Goal: Complete application form

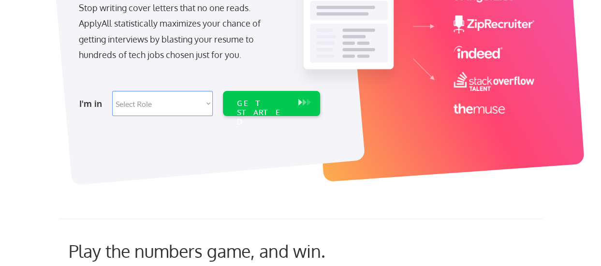
scroll to position [193, 0]
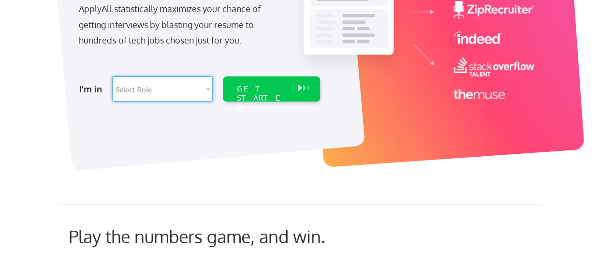
click at [165, 90] on select "Select Role Software Engineering Product Management Customer Success Sales UI/U…" at bounding box center [162, 88] width 101 height 25
click at [202, 90] on select "Select Role Software Engineering Product Management Customer Success Sales UI/U…" at bounding box center [162, 88] width 101 height 25
select select ""sales""
click at [112, 76] on select "Select Role Software Engineering Product Management Customer Success Sales UI/U…" at bounding box center [162, 88] width 101 height 25
select select ""sales""
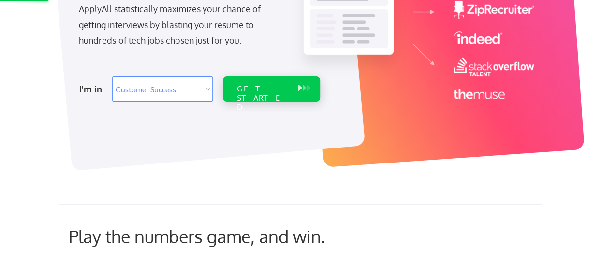
click at [243, 96] on div "GET STARTED" at bounding box center [261, 88] width 61 height 25
